Goal: Check status

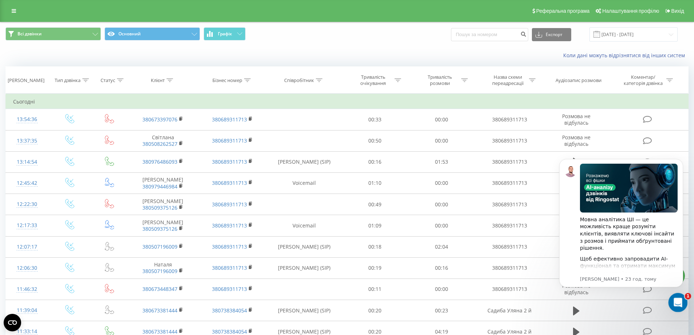
click at [675, 300] on icon "Відкрити програму для спілкування Intercom" at bounding box center [677, 301] width 12 height 12
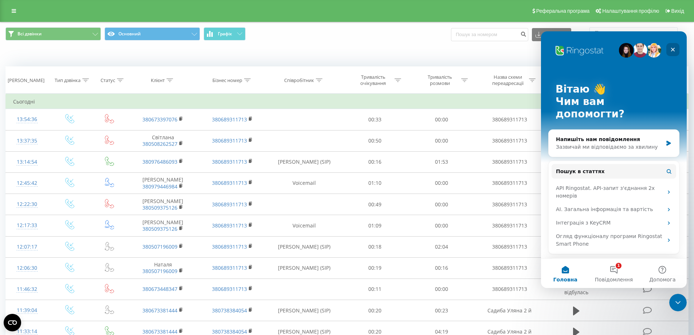
click at [672, 47] on icon "Закрити" at bounding box center [673, 50] width 6 height 6
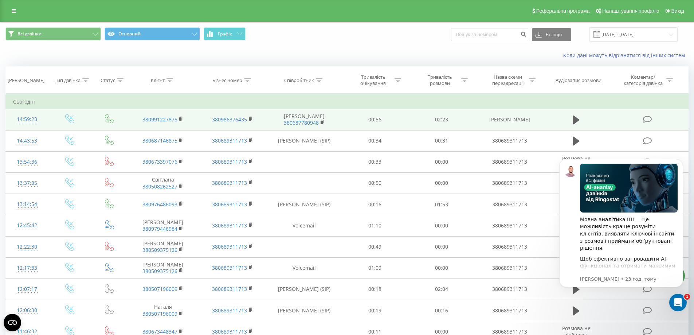
drag, startPoint x: 179, startPoint y: 118, endPoint x: 182, endPoint y: 115, distance: 4.4
click at [179, 118] on td "380991227875" at bounding box center [162, 119] width 69 height 21
click at [180, 118] on rect at bounding box center [180, 118] width 2 height 3
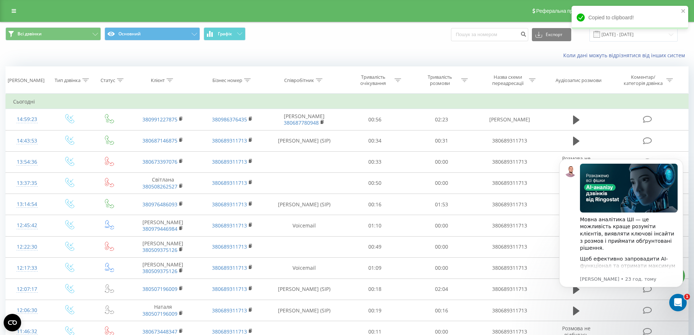
drag, startPoint x: 251, startPoint y: 53, endPoint x: 268, endPoint y: 46, distance: 17.9
click at [251, 53] on div "Коли дані можуть відрізнятися вiд інших систем" at bounding box center [346, 55] width 693 height 17
